Goal: Transaction & Acquisition: Download file/media

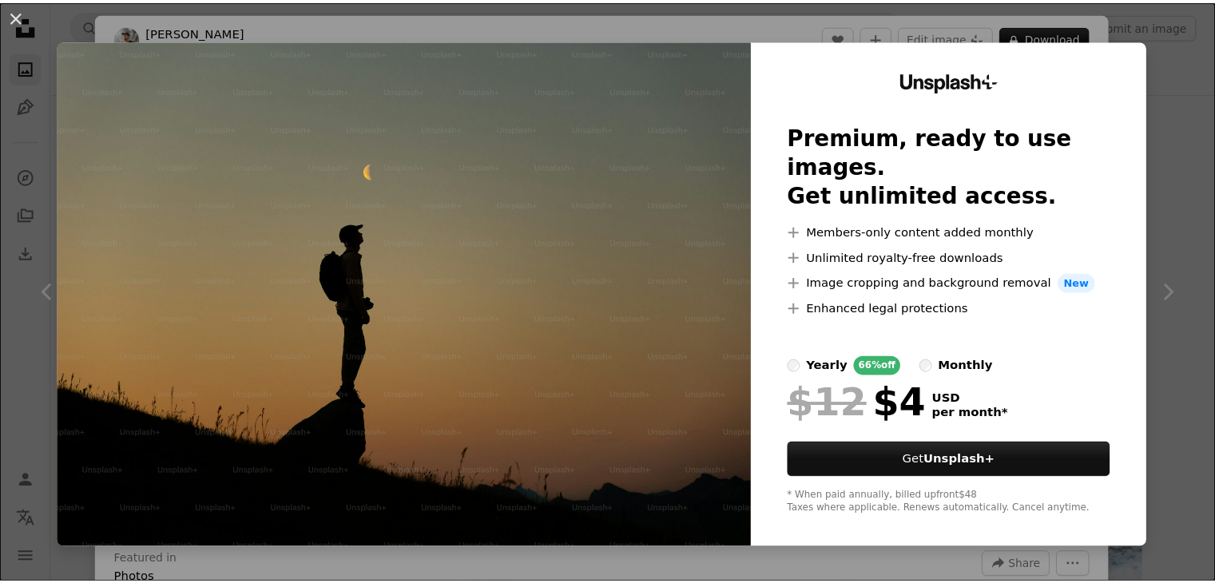
scroll to position [400, 0]
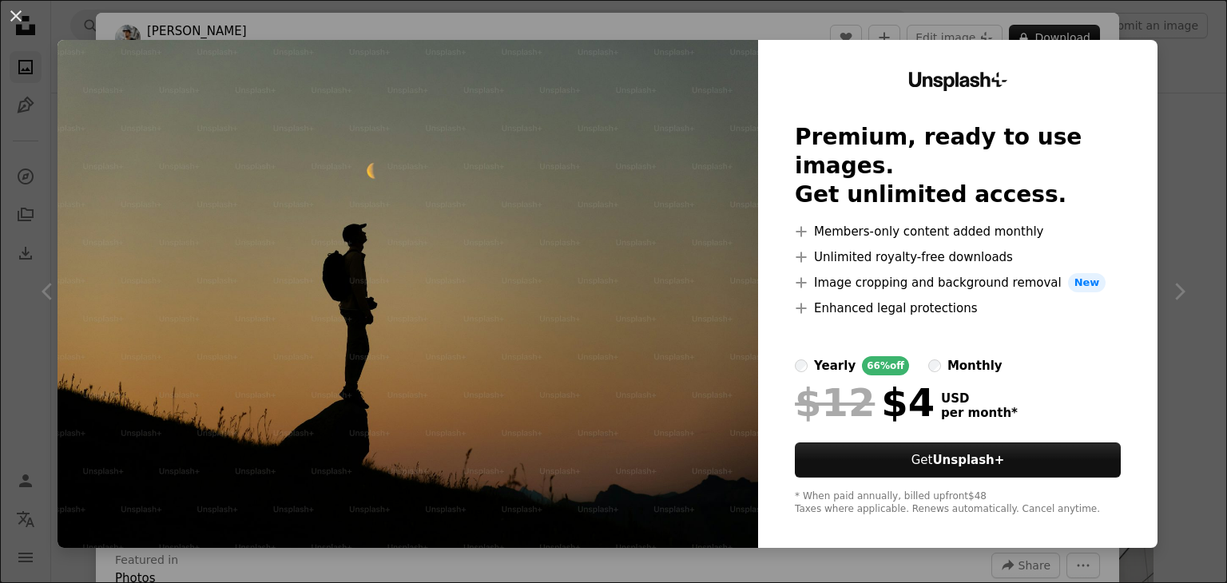
drag, startPoint x: 1128, startPoint y: 105, endPoint x: 1176, endPoint y: 113, distance: 48.6
click at [1133, 105] on div "Unsplash+ Premium, ready to use images. Get unlimited access. A plus sign Membe…" at bounding box center [958, 294] width 400 height 508
click at [1176, 121] on div "An X shape Unsplash+ Premium, ready to use images. Get unlimited access. A plus…" at bounding box center [613, 291] width 1227 height 583
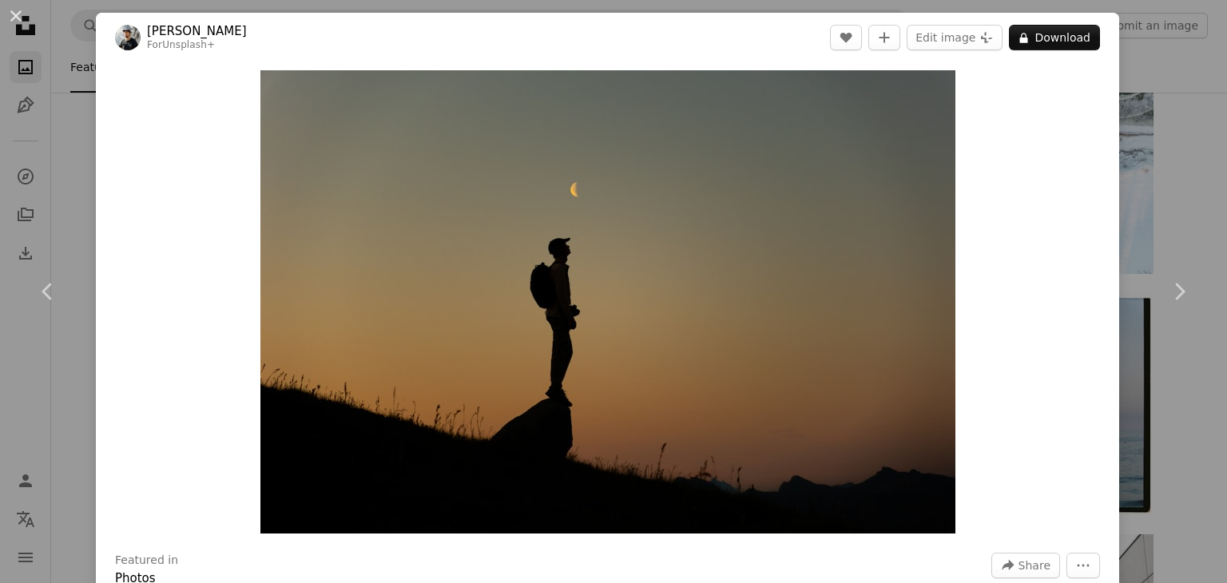
click at [14, 101] on div "An X shape Chevron left Chevron right [PERSON_NAME] For Unsplash+ A heart A plu…" at bounding box center [613, 291] width 1227 height 583
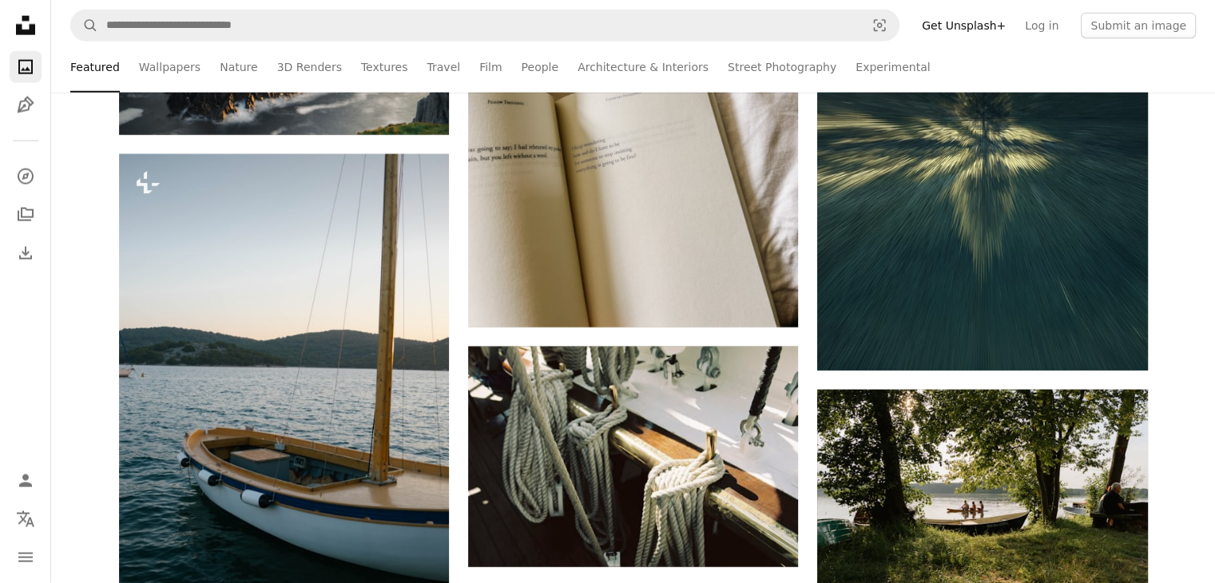
scroll to position [4076, 0]
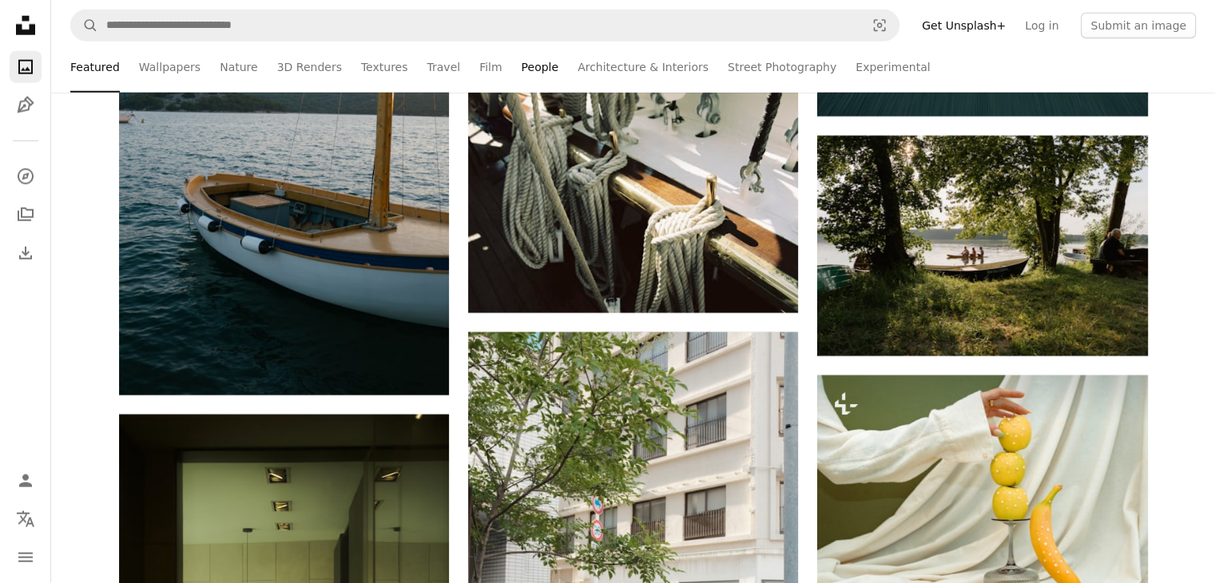
click at [522, 61] on link "People" at bounding box center [541, 67] width 38 height 51
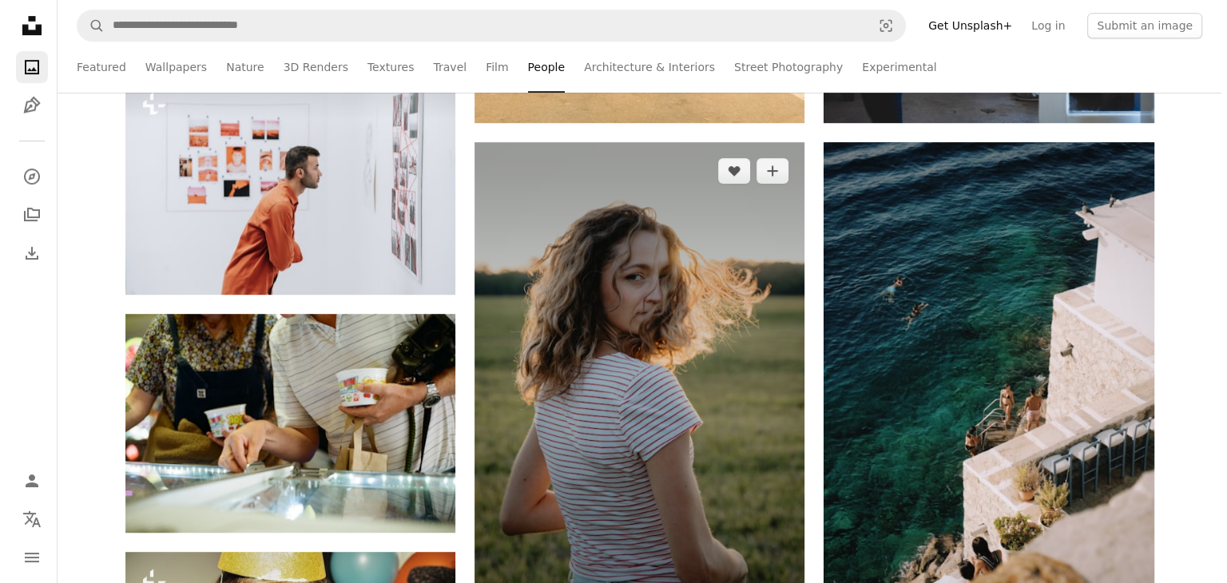
scroll to position [959, 0]
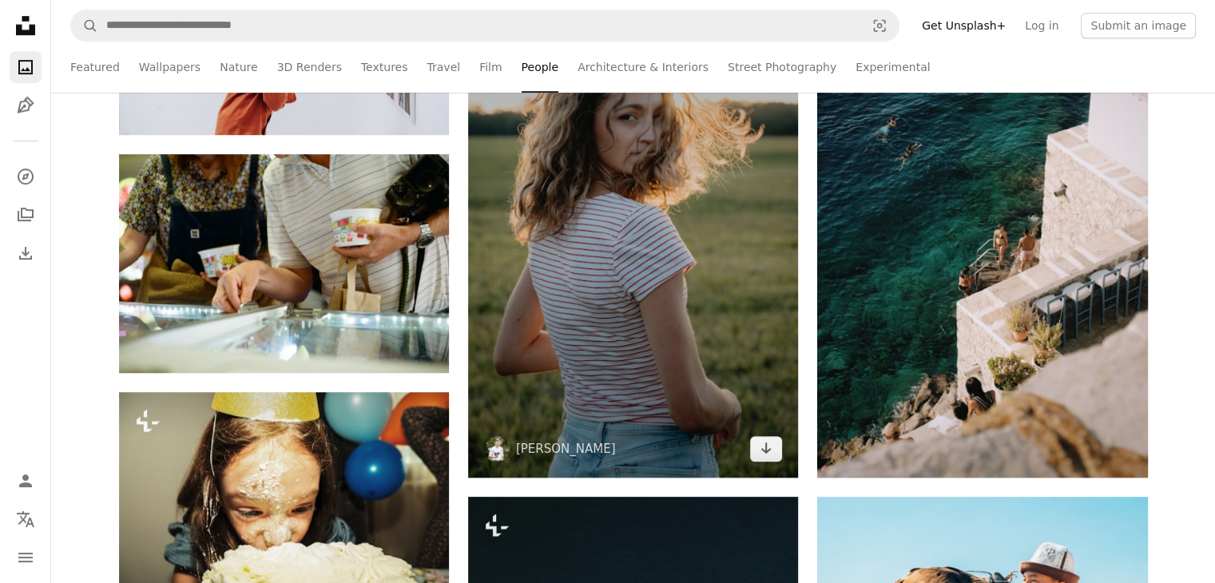
click at [687, 367] on img at bounding box center [633, 229] width 330 height 495
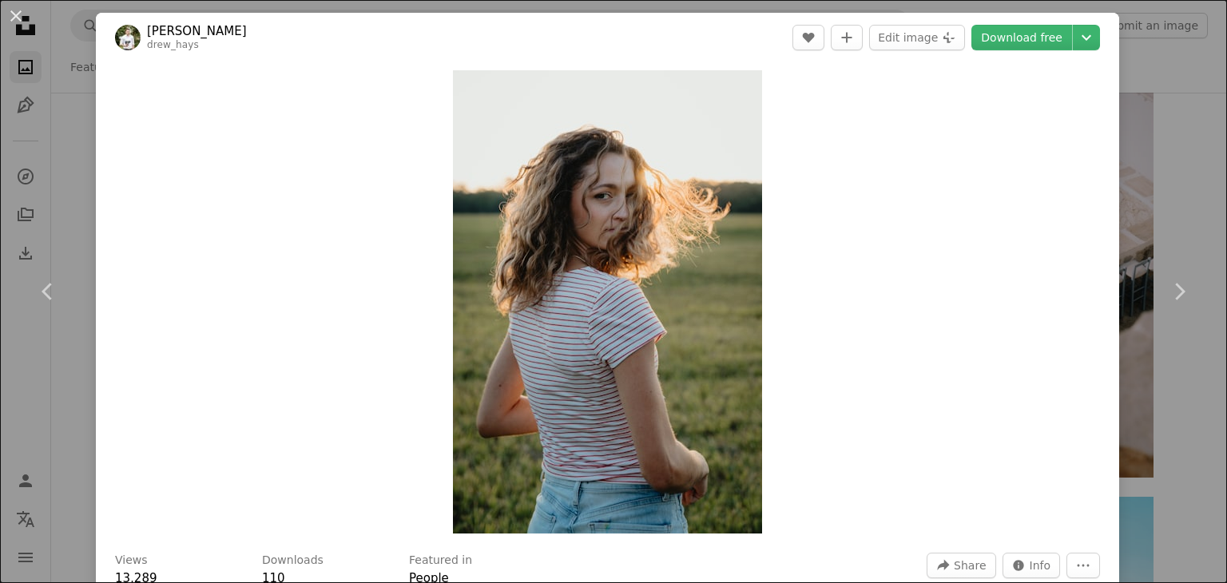
drag, startPoint x: 963, startPoint y: 194, endPoint x: 960, endPoint y: 185, distance: 9.4
click at [959, 187] on div "Zoom in" at bounding box center [608, 301] width 1024 height 479
click at [1004, 36] on link "Download free" at bounding box center [1022, 38] width 101 height 26
